Goal: Task Accomplishment & Management: Complete application form

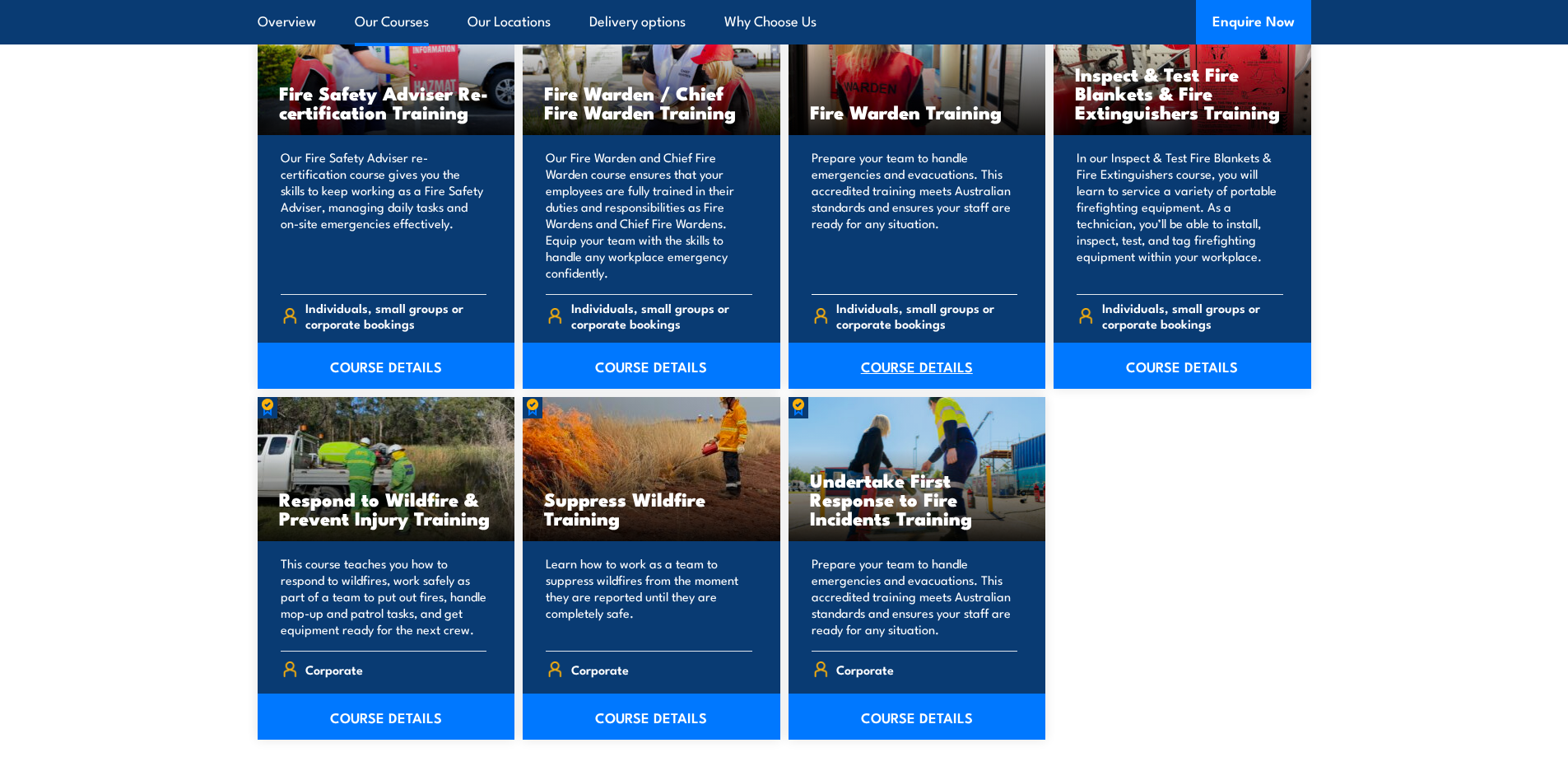
click at [925, 364] on link "COURSE DETAILS" at bounding box center [917, 365] width 257 height 46
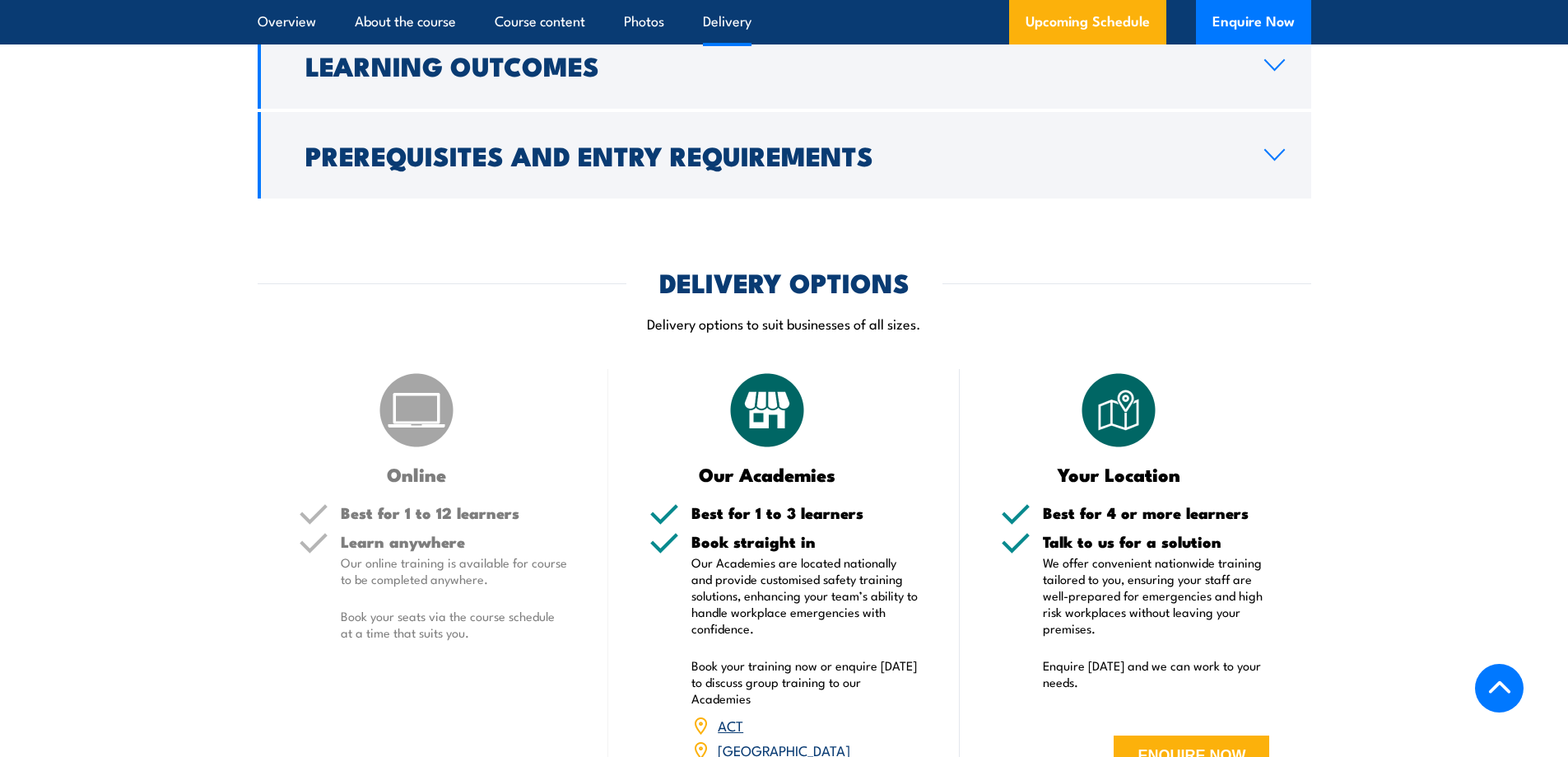
scroll to position [2306, 0]
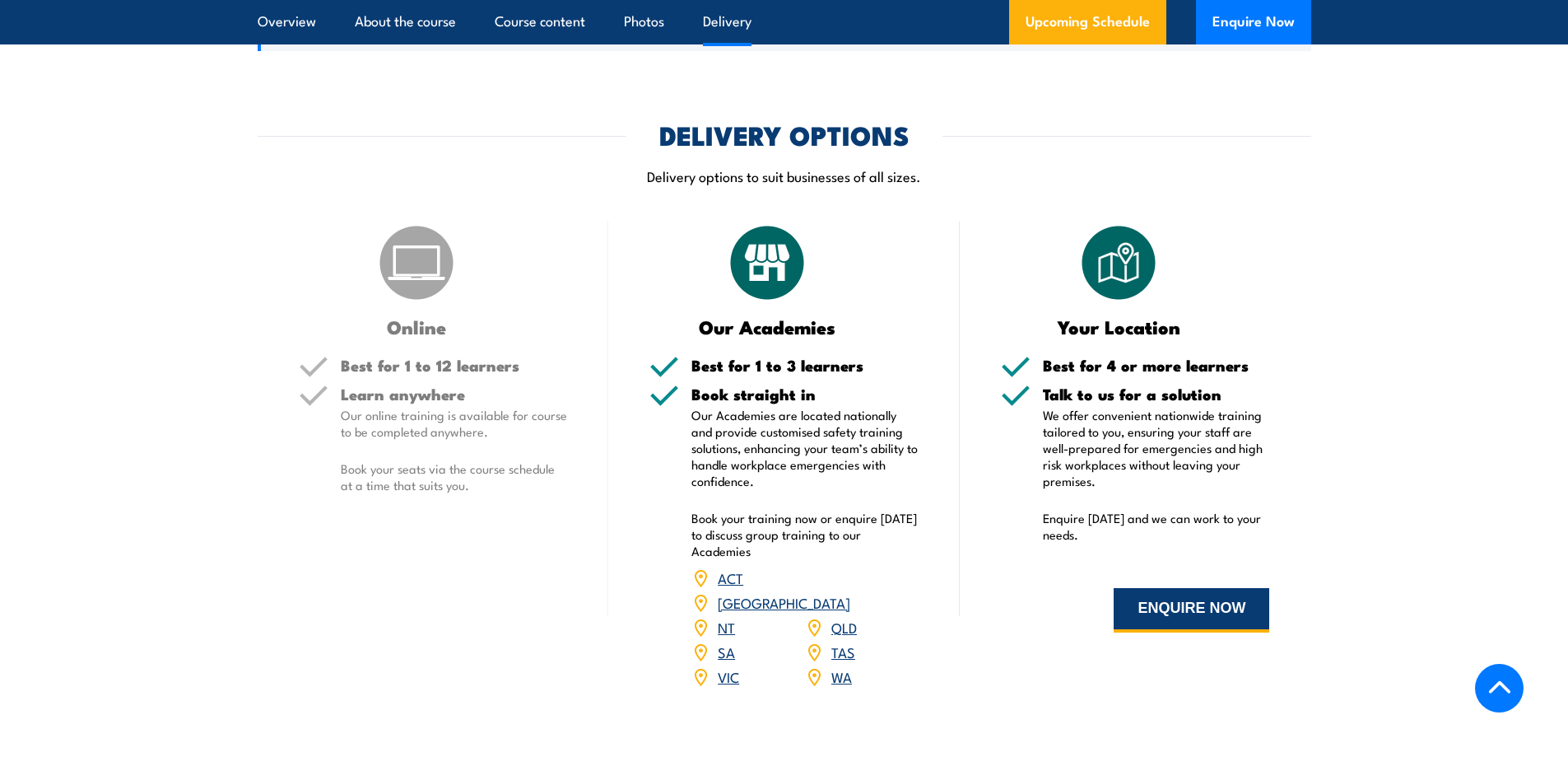
click at [1214, 616] on button "ENQUIRE NOW" at bounding box center [1191, 610] width 156 height 44
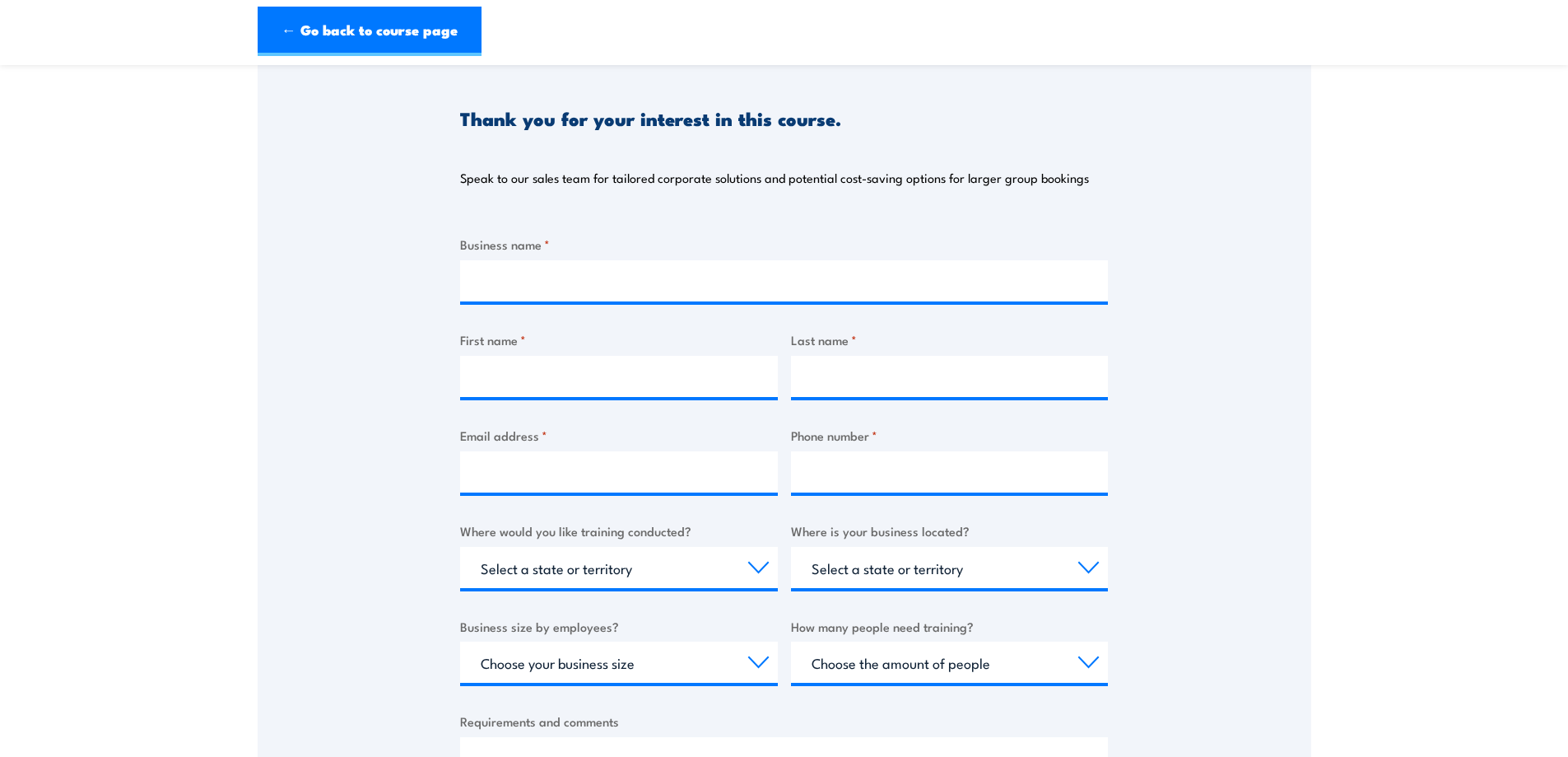
scroll to position [165, 0]
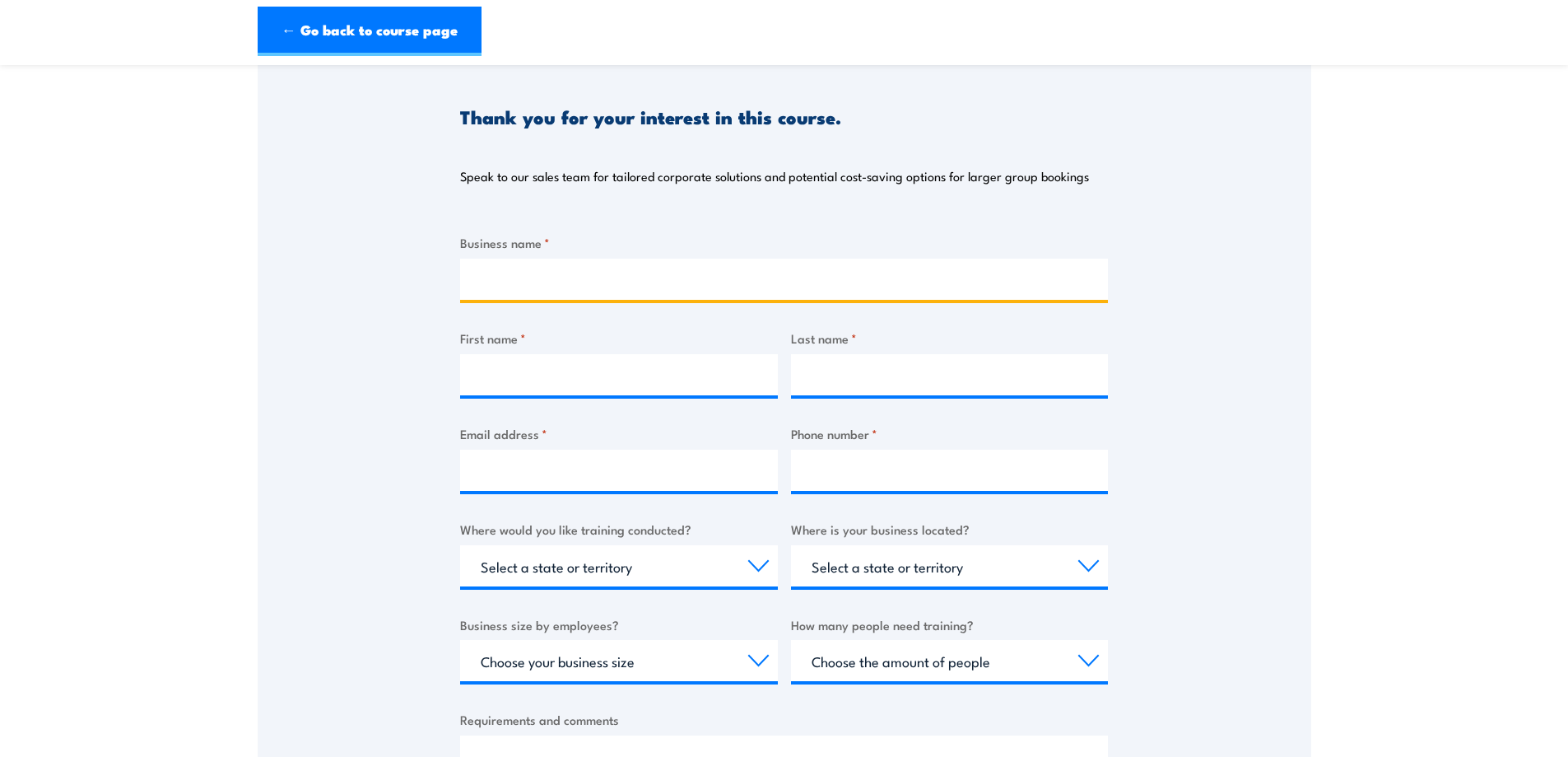
click at [653, 287] on input "Business name *" at bounding box center [784, 279] width 648 height 41
type input "Kingmill PTY LTD t/as SIXT Car Rentals"
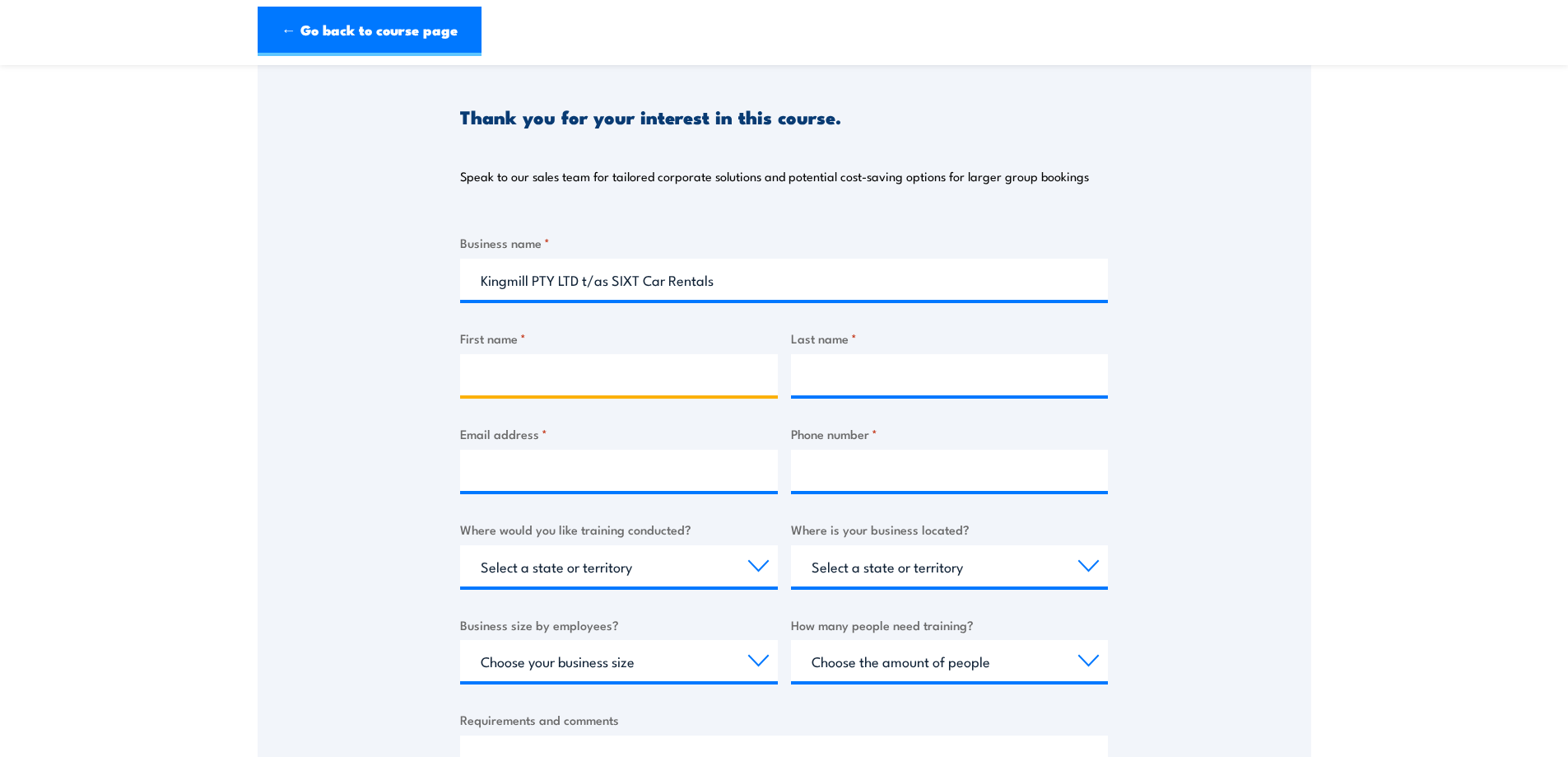
click at [697, 365] on input "First name *" at bounding box center [619, 375] width 318 height 41
type input "Karen"
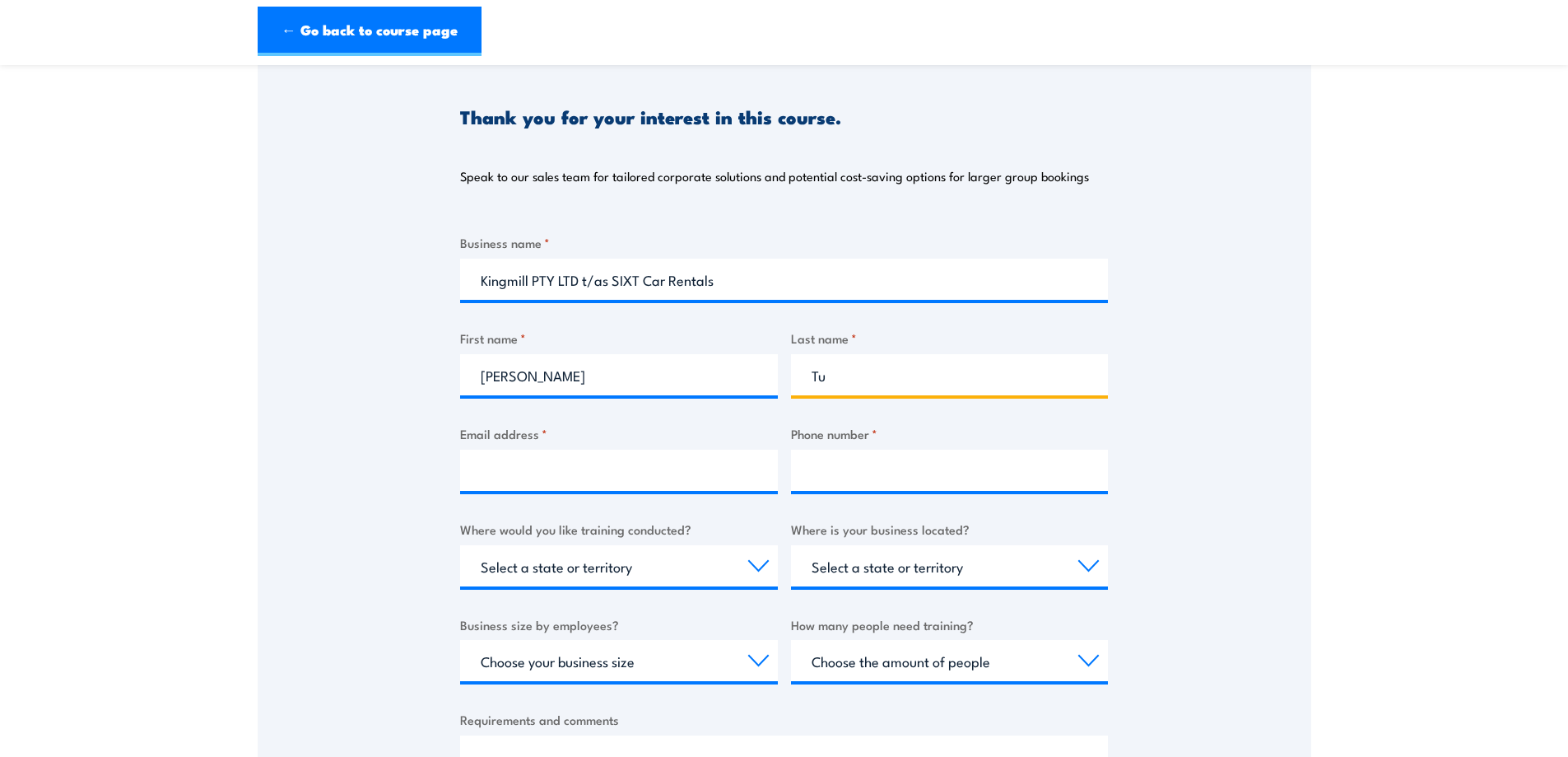
type input "Tu"
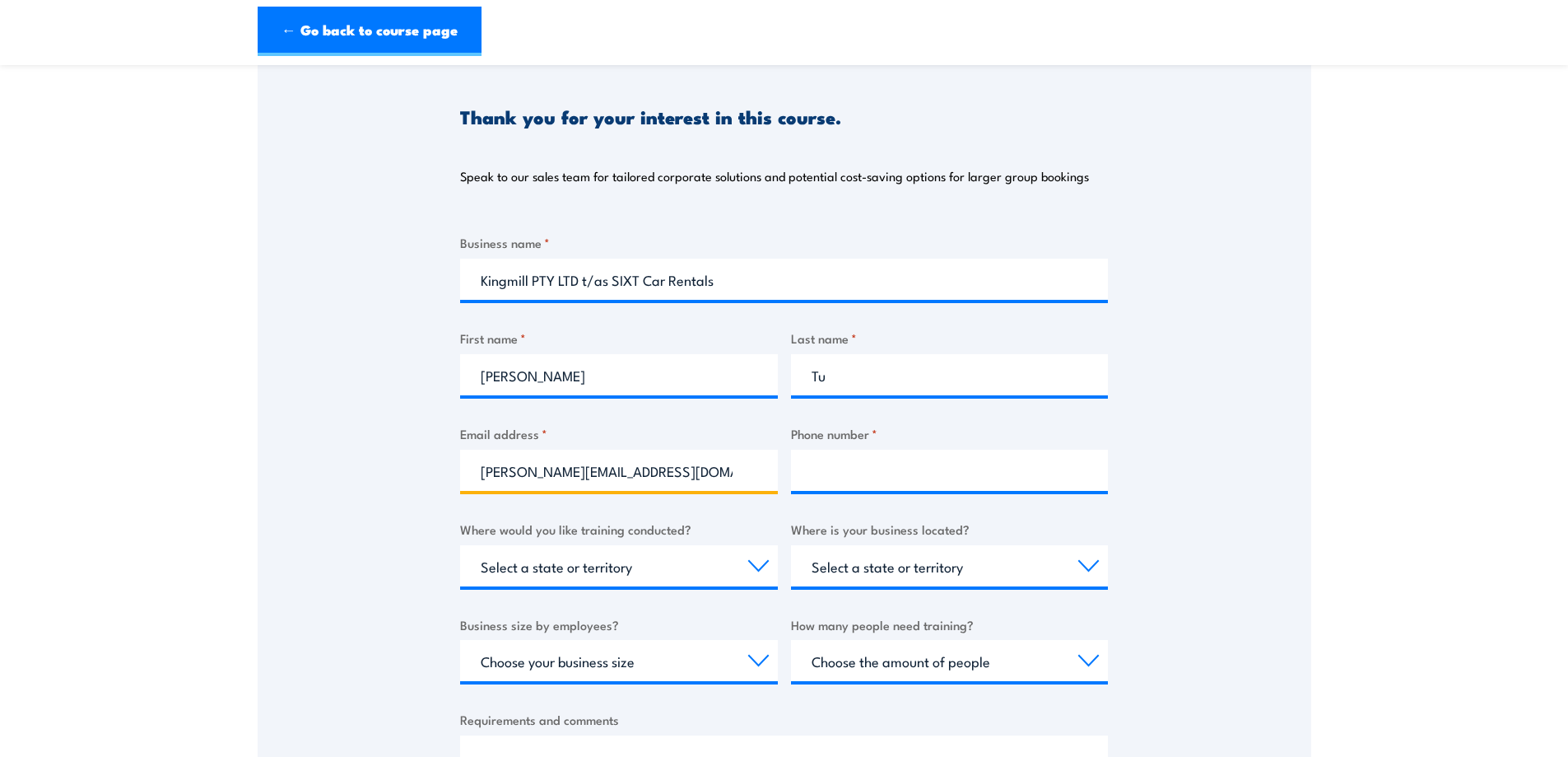
type input "Karen.tu@sixt.com.au"
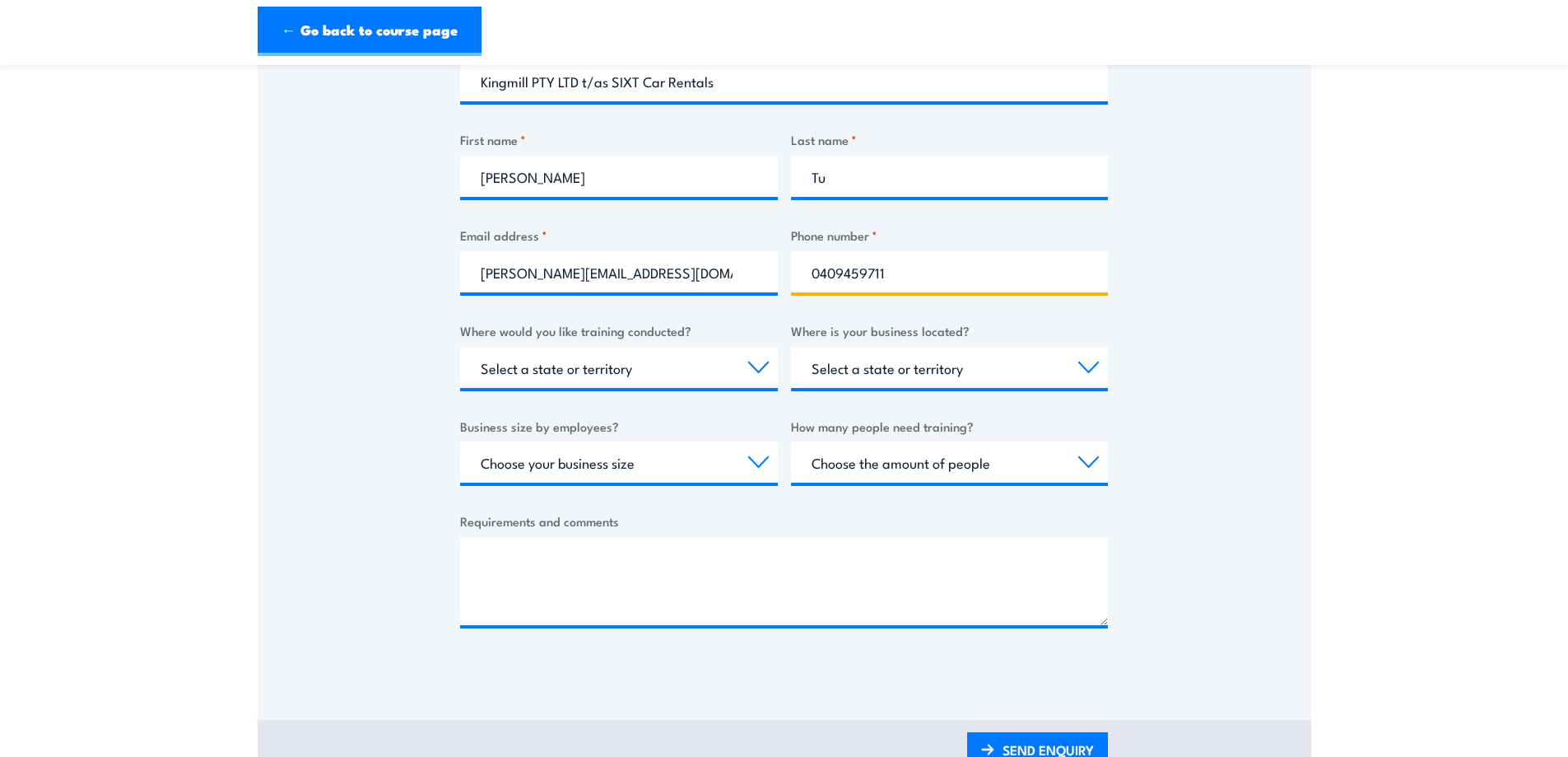
scroll to position [495, 0]
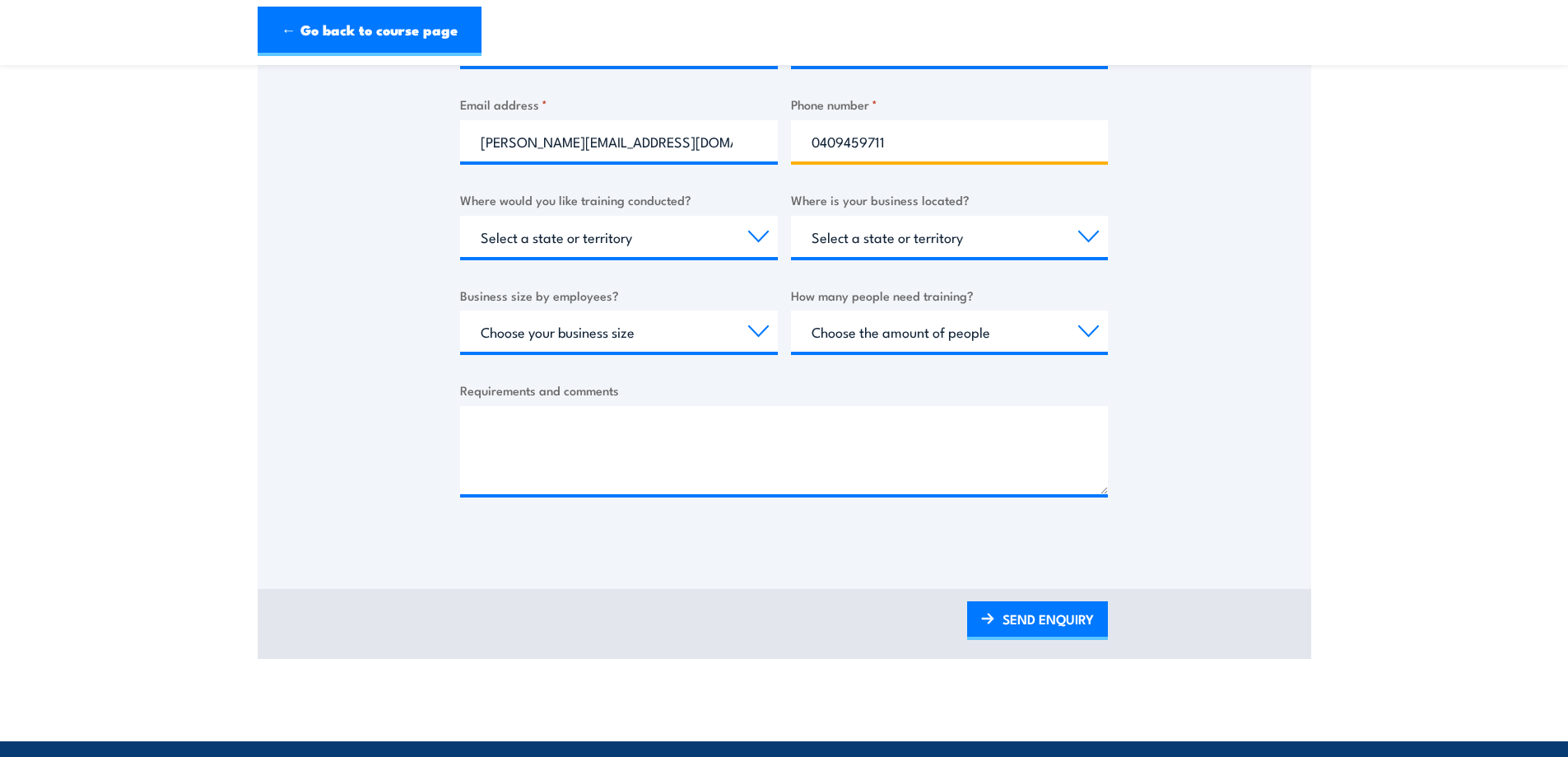
type input "0409459711"
click at [628, 230] on select "Select a state or territory Nationally - multiple locations QLD NSW VIC SA ACT …" at bounding box center [619, 236] width 318 height 41
select select "[GEOGRAPHIC_DATA]"
click at [460, 215] on select "Select a state or territory Nationally - multiple locations QLD NSW VIC SA ACT …" at bounding box center [619, 236] width 318 height 41
click at [976, 241] on select "Select a state or territory QLD NSW VIC SA ACT WA TAS NT" at bounding box center [949, 236] width 318 height 41
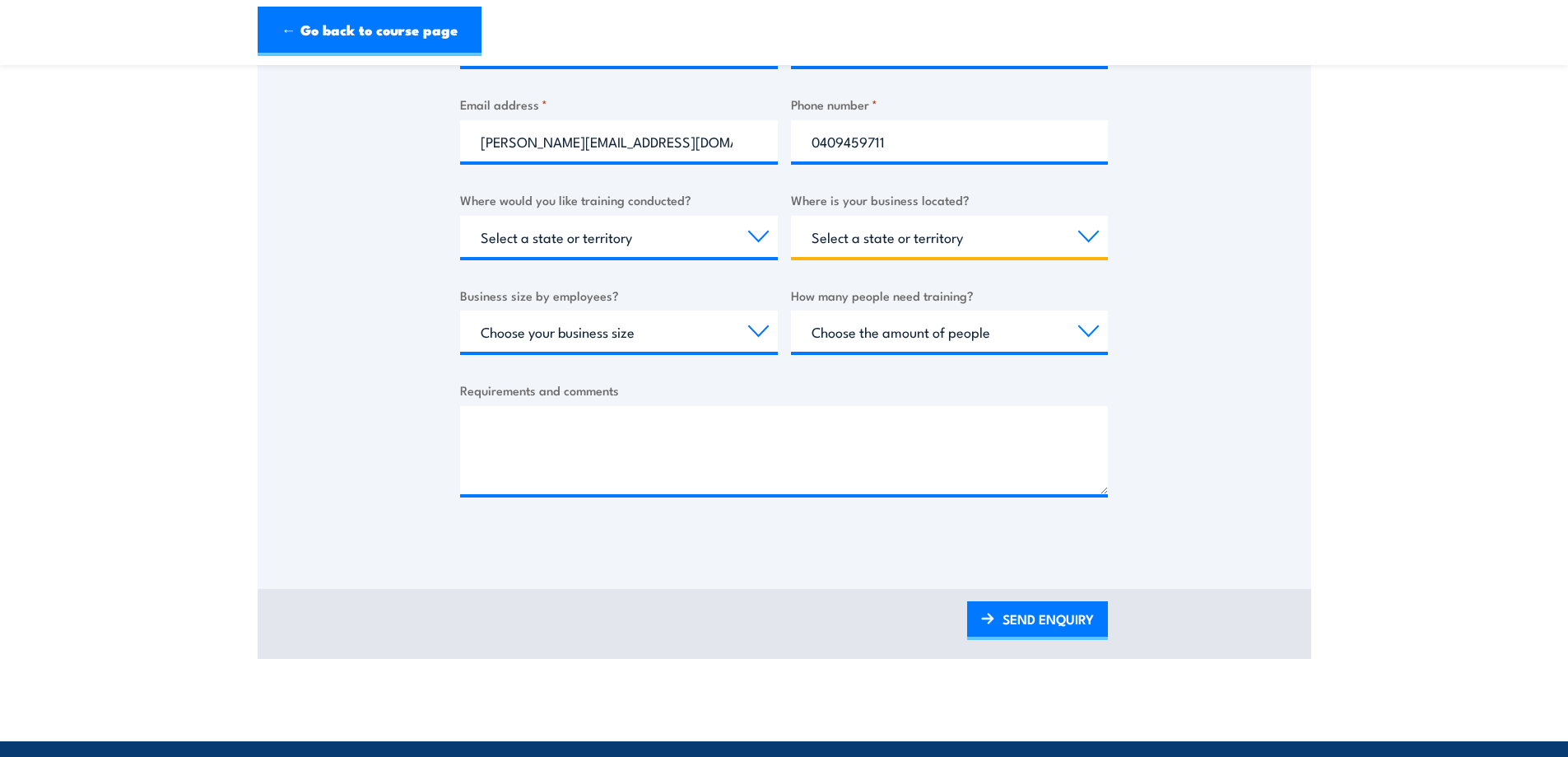
select select "[GEOGRAPHIC_DATA]"
click at [791, 215] on select "Select a state or territory QLD NSW VIC SA ACT WA TAS NT" at bounding box center [949, 236] width 318 height 41
click at [622, 337] on select "Choose your business size 1 to 19 20 to 199 200+" at bounding box center [619, 331] width 318 height 41
select select "20 to 199"
click at [460, 310] on select "Choose your business size 1 to 19 20 to 199 200+" at bounding box center [619, 331] width 318 height 41
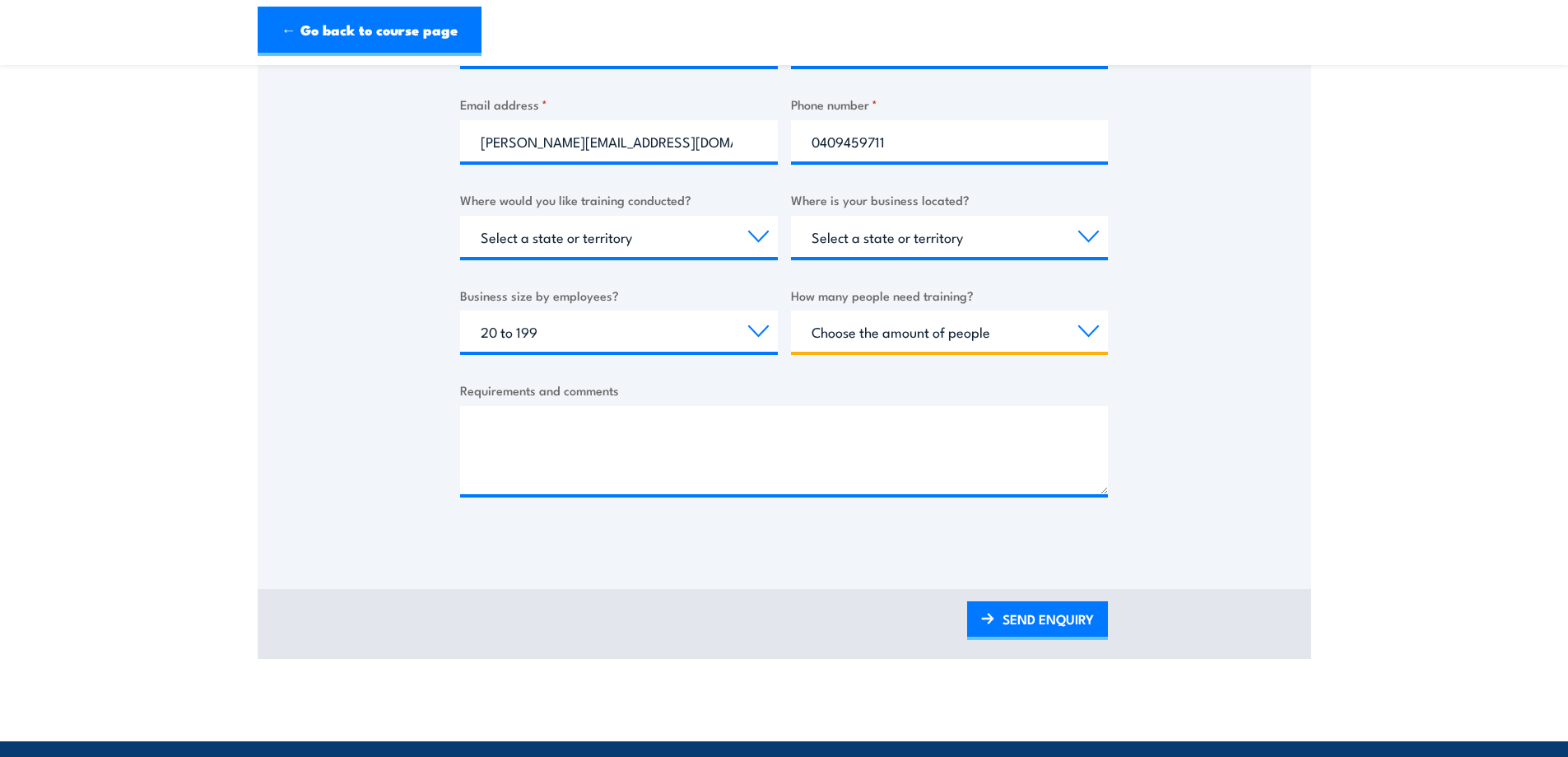
click at [948, 335] on select "Choose the amount of people 1 to 4 5 to 19 20+" at bounding box center [949, 331] width 318 height 41
select select "1 to 4"
click at [791, 310] on select "Choose the amount of people 1 to 4 5 to 19 20+" at bounding box center [949, 331] width 318 height 41
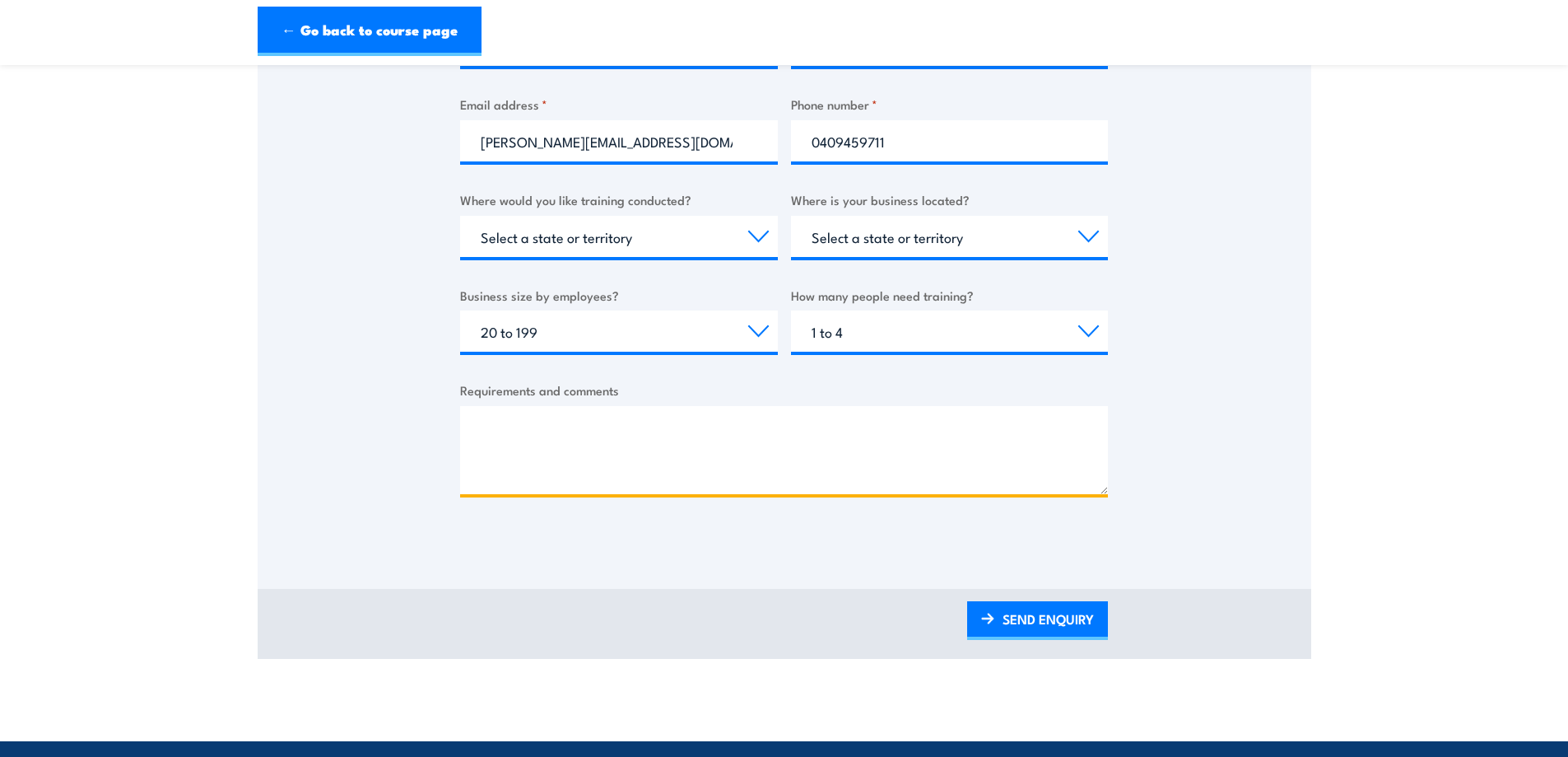
click at [583, 439] on textarea "Requirements and comments" at bounding box center [784, 450] width 648 height 88
type textarea "Online training course"
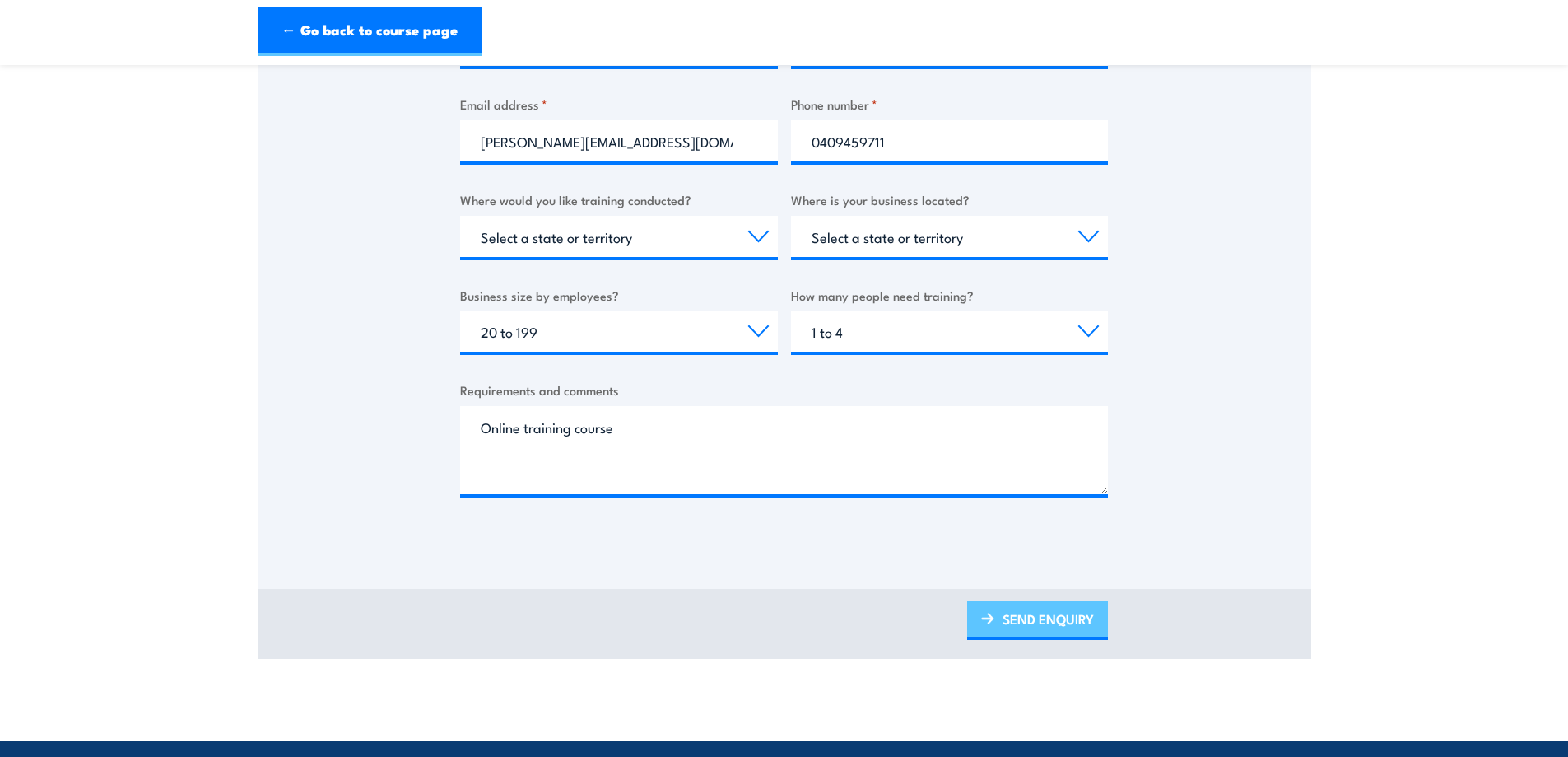
click at [1105, 627] on link "SEND ENQUIRY" at bounding box center [1038, 621] width 141 height 39
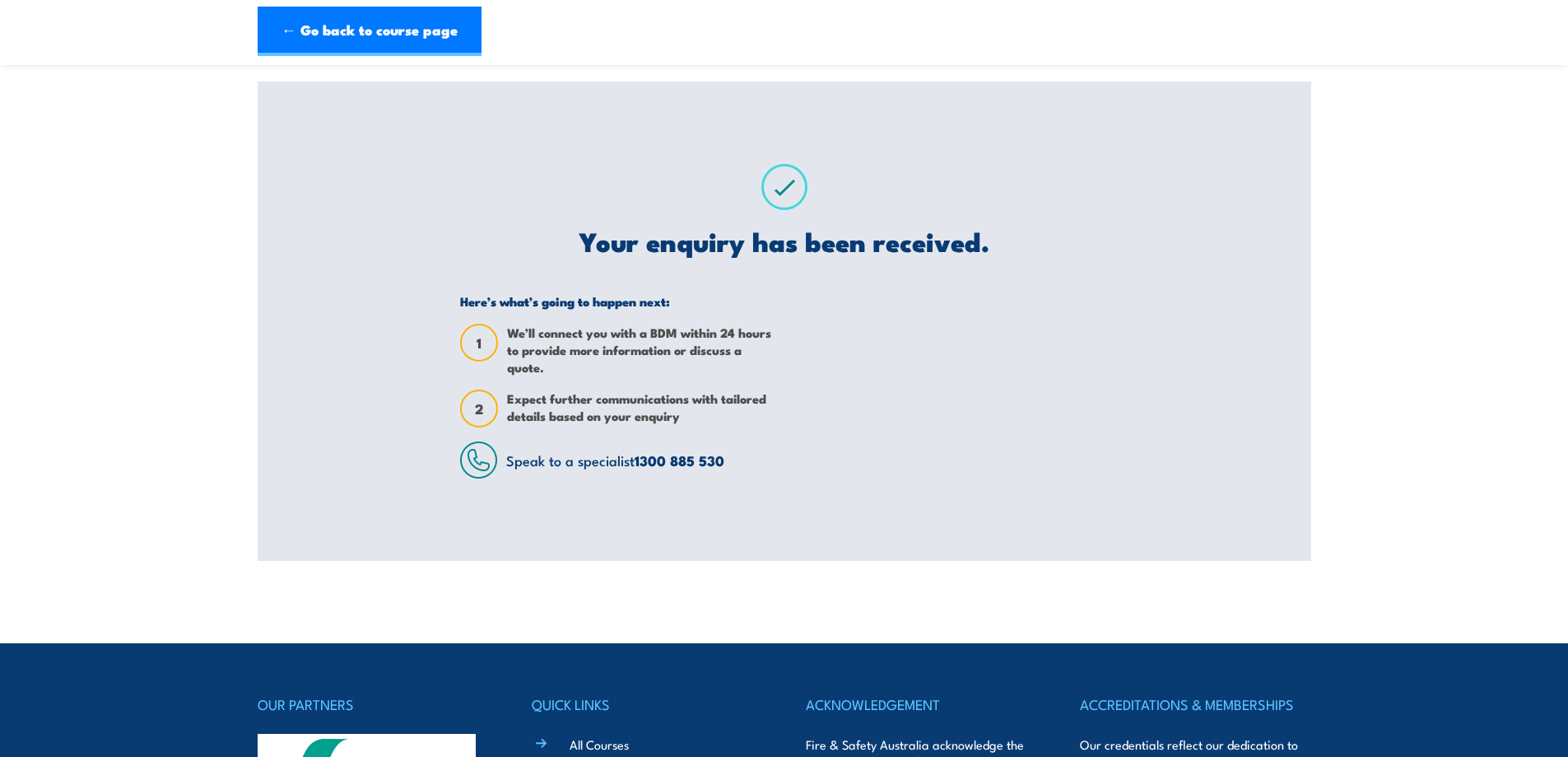
scroll to position [0, 0]
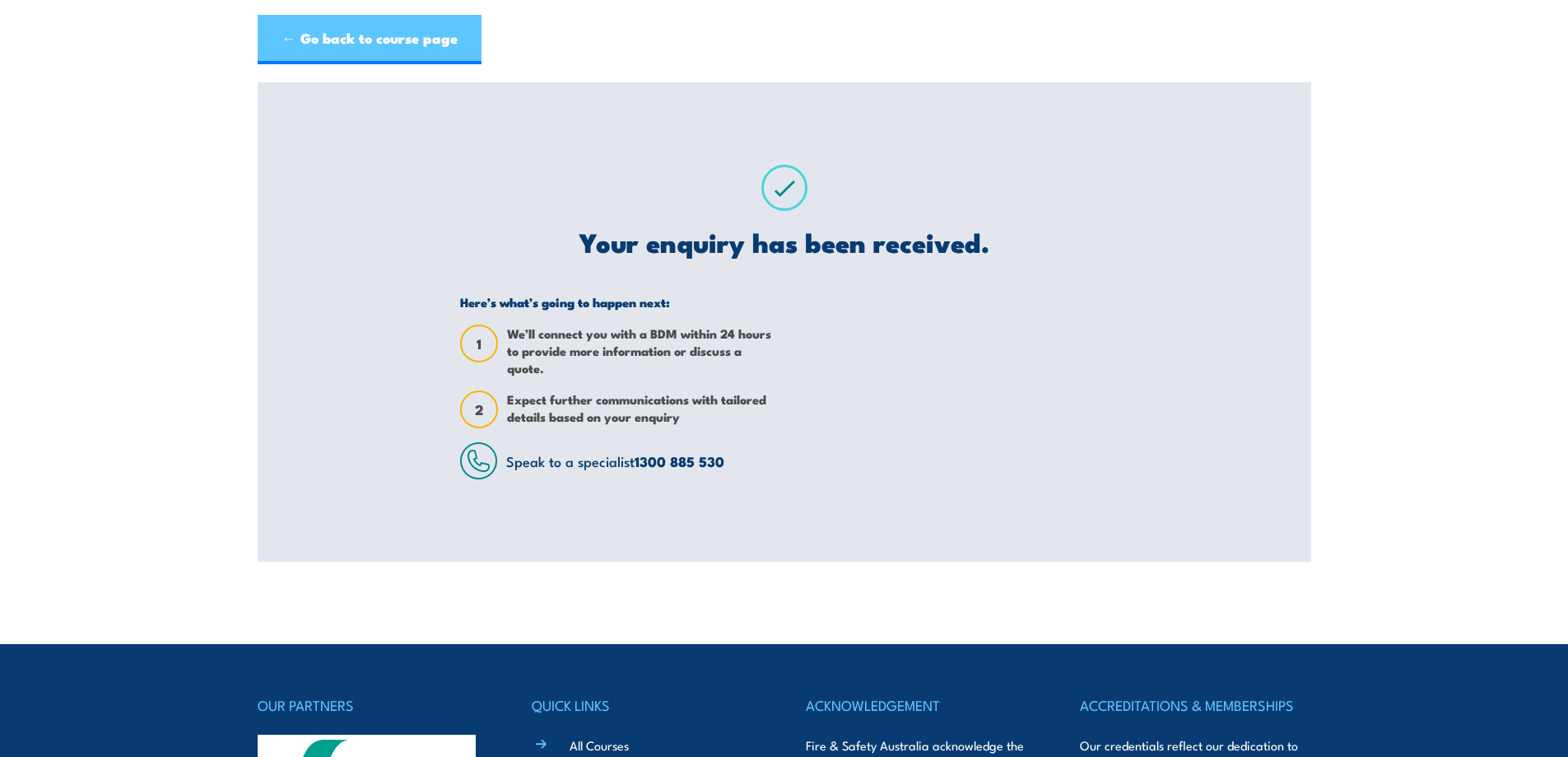
click at [369, 44] on link "← Go back to course page" at bounding box center [369, 39] width 224 height 49
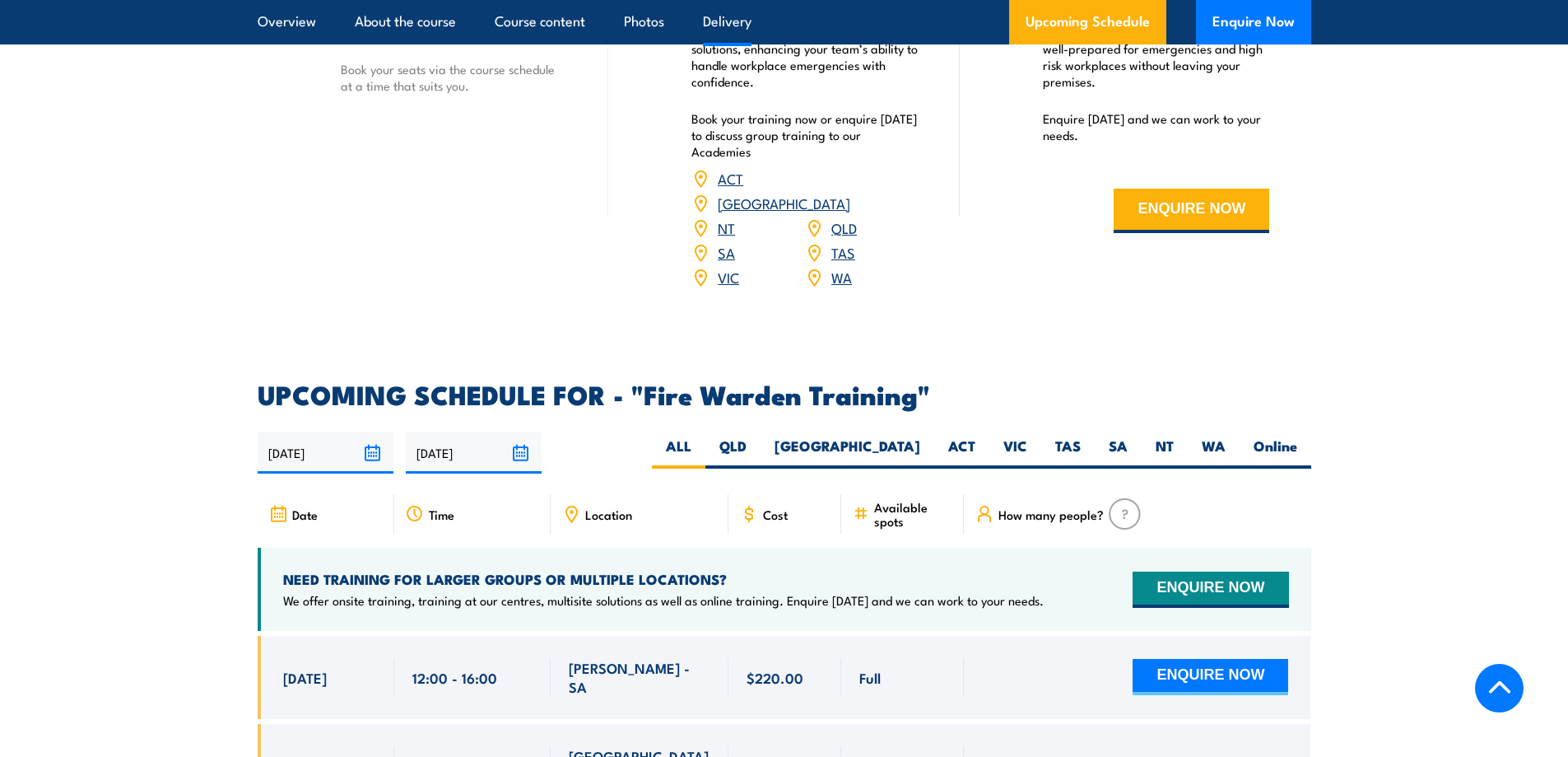
scroll to position [2892, 0]
